Goal: Find specific page/section

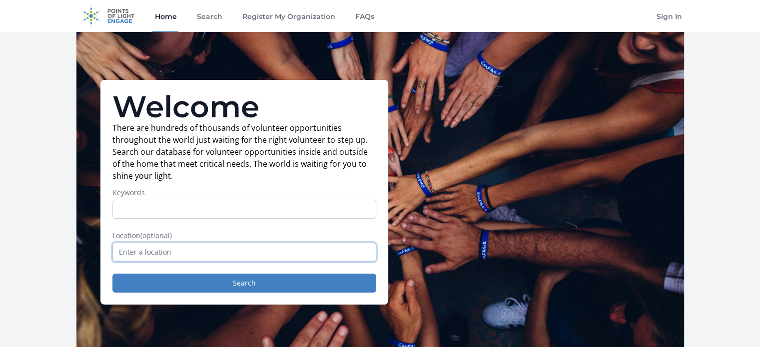
click at [249, 251] on input "text" at bounding box center [244, 252] width 264 height 19
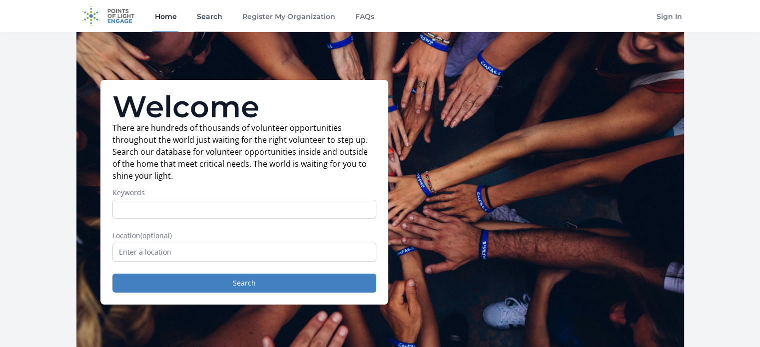
click at [214, 18] on link "Search" at bounding box center [208, 16] width 29 height 32
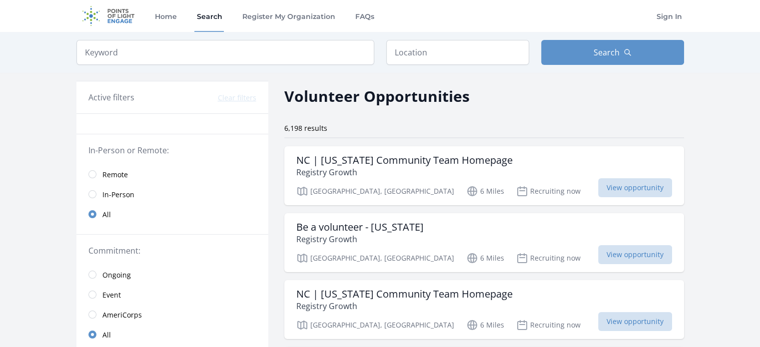
click at [103, 173] on span "Remote" at bounding box center [114, 175] width 25 height 10
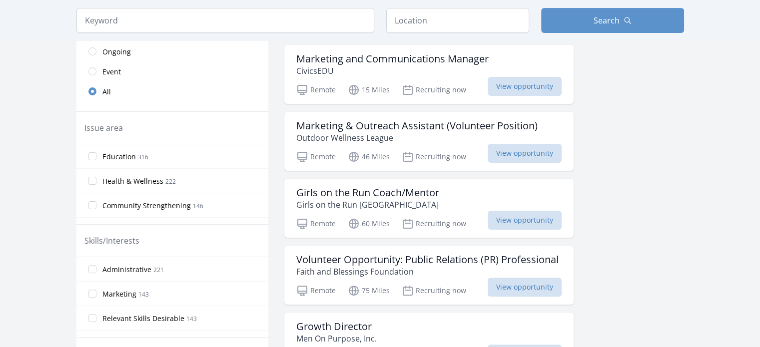
scroll to position [250, 0]
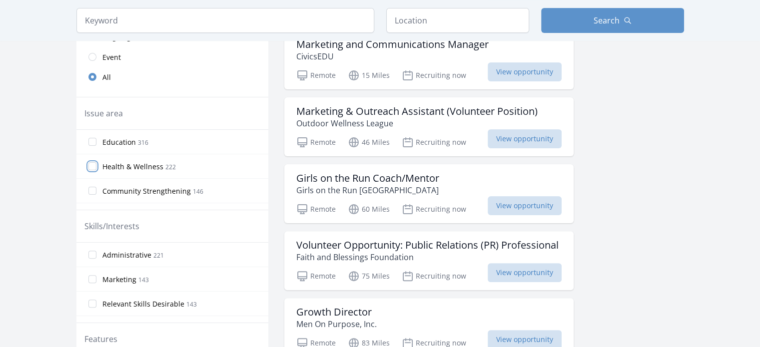
click at [90, 164] on input "Health & Wellness 222" at bounding box center [92, 166] width 8 height 8
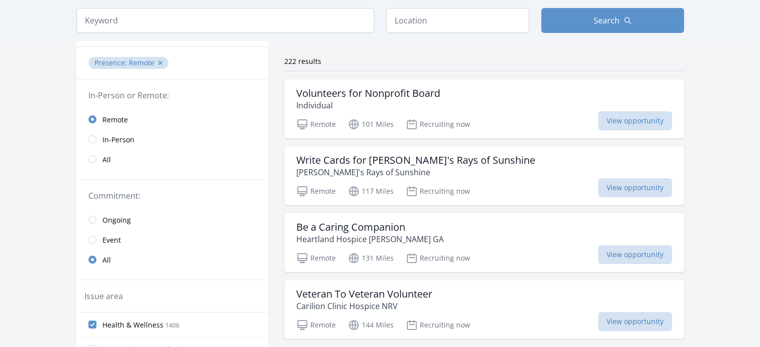
scroll to position [50, 0]
